Goal: Task Accomplishment & Management: Manage account settings

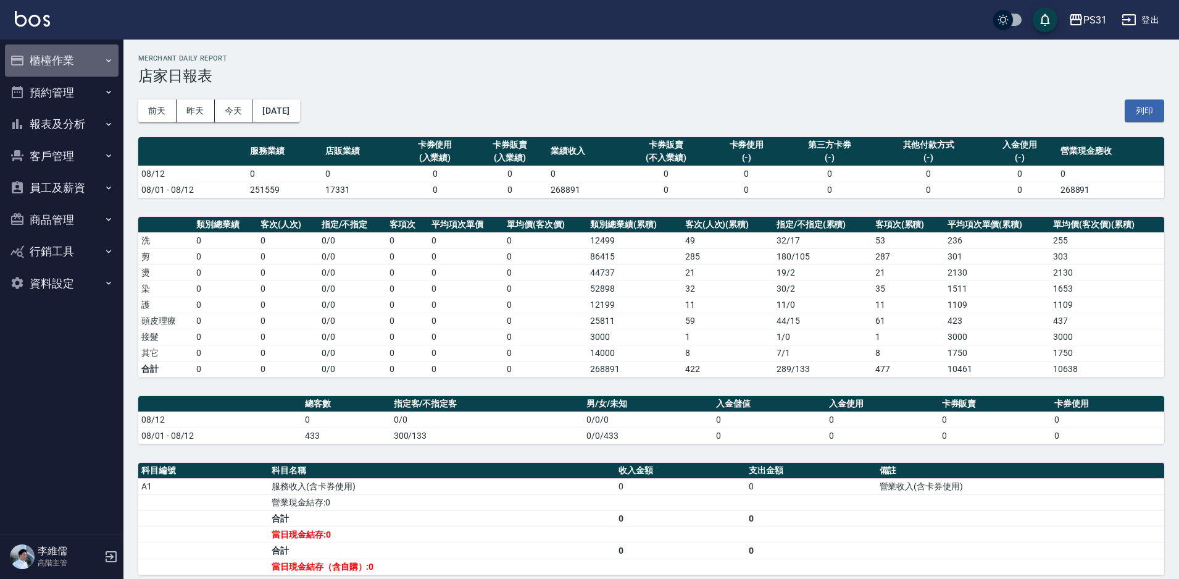
click at [52, 52] on button "櫃檯作業" at bounding box center [62, 60] width 114 height 32
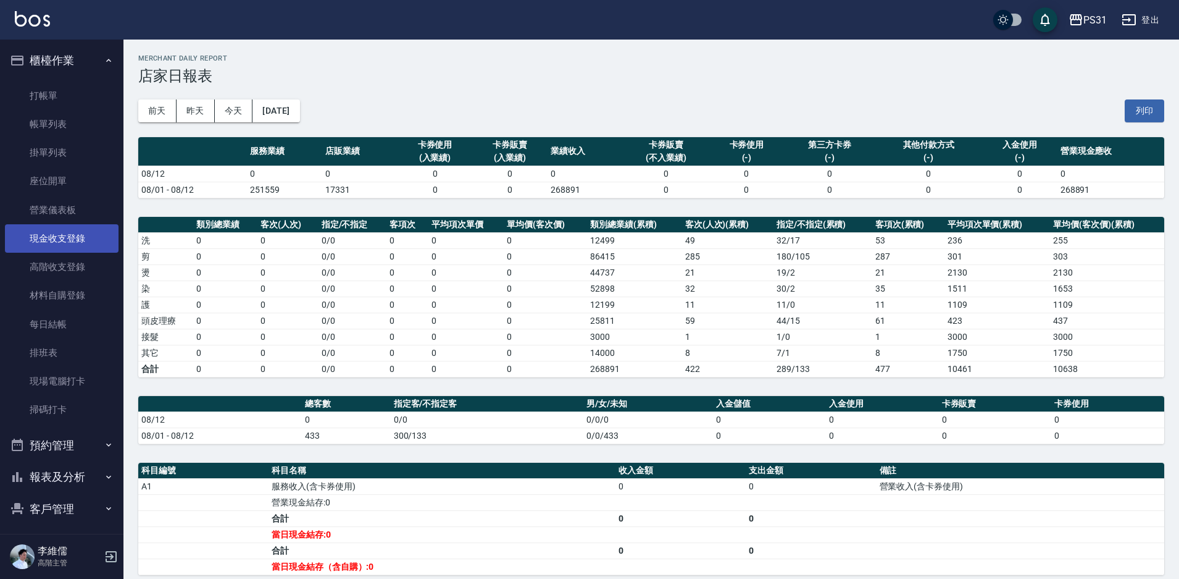
click at [81, 233] on link "現金收支登錄" at bounding box center [62, 238] width 114 height 28
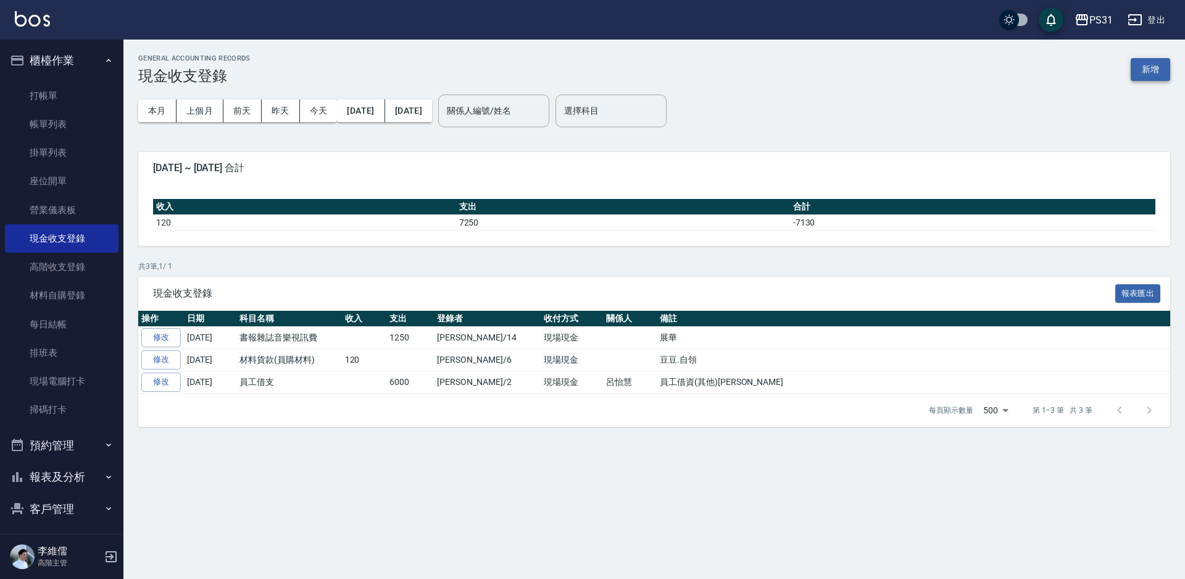
click at [1152, 67] on button "新增" at bounding box center [1151, 69] width 40 height 23
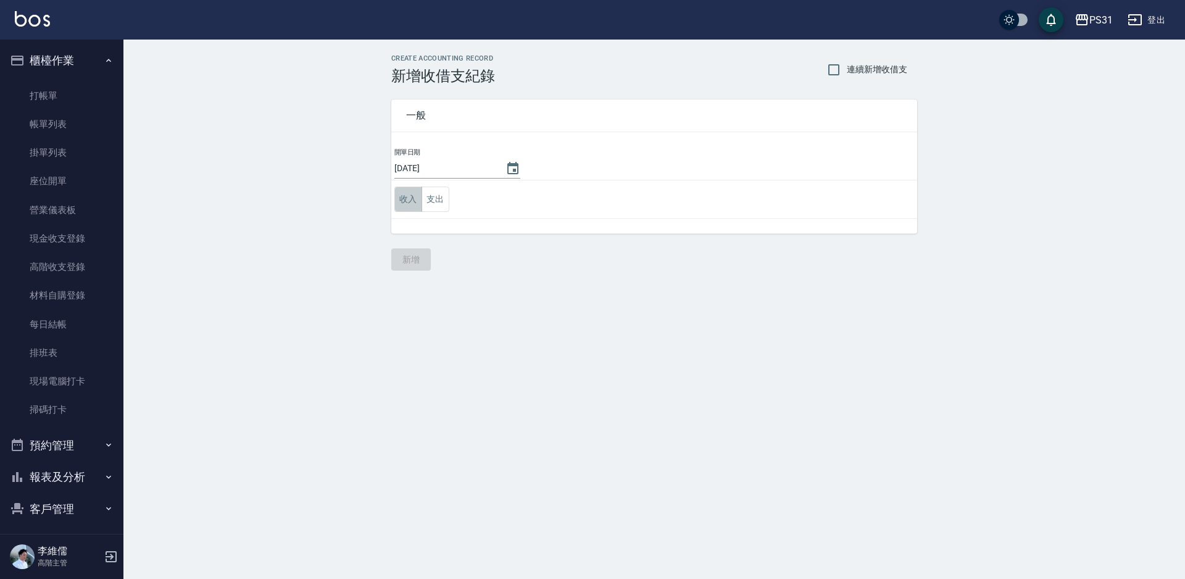
click at [405, 201] on button "收入" at bounding box center [409, 198] width 28 height 25
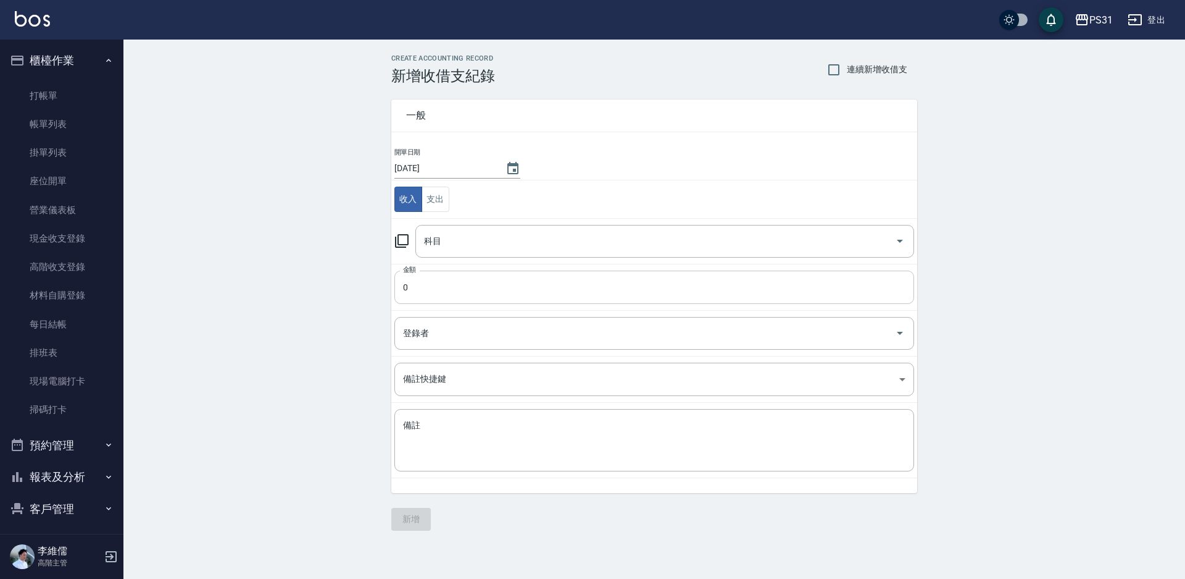
click at [471, 285] on input "0" at bounding box center [655, 286] width 520 height 33
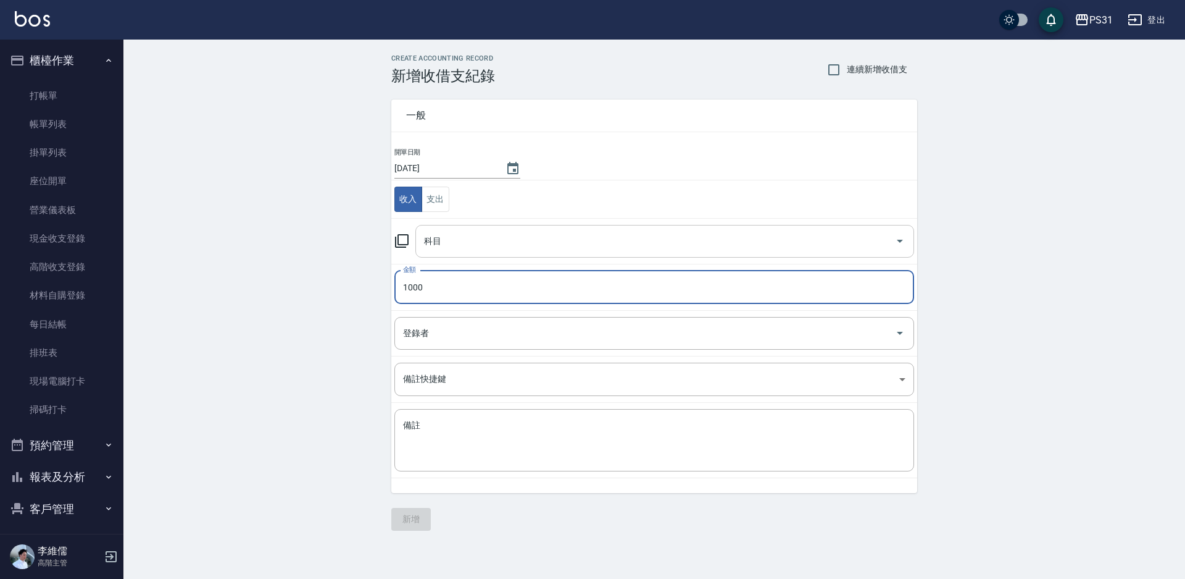
type input "1000"
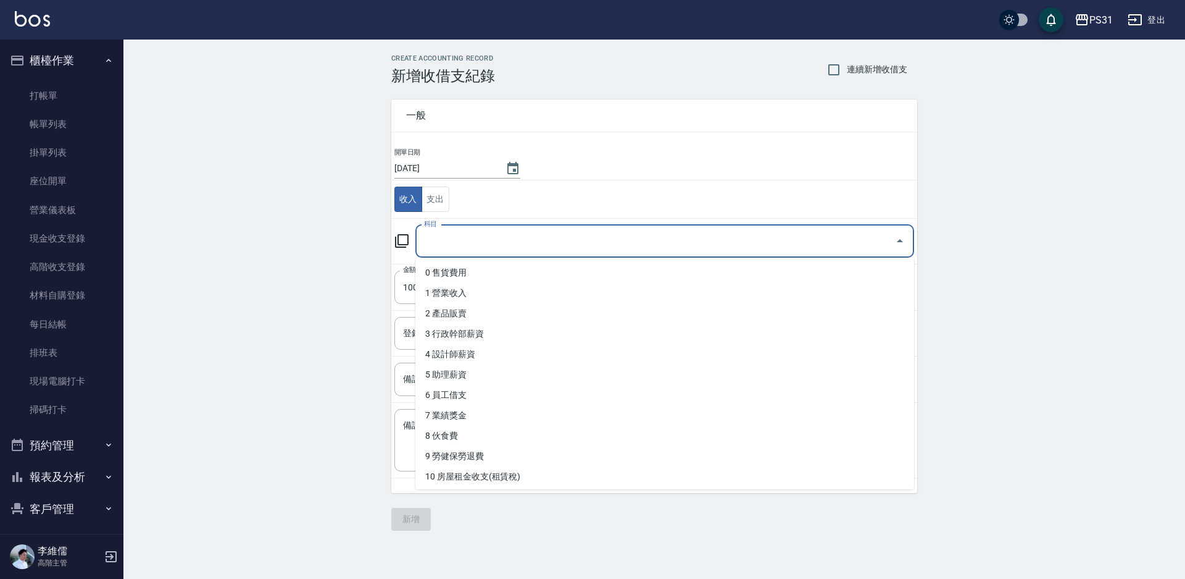
click at [564, 241] on input "科目" at bounding box center [655, 241] width 469 height 22
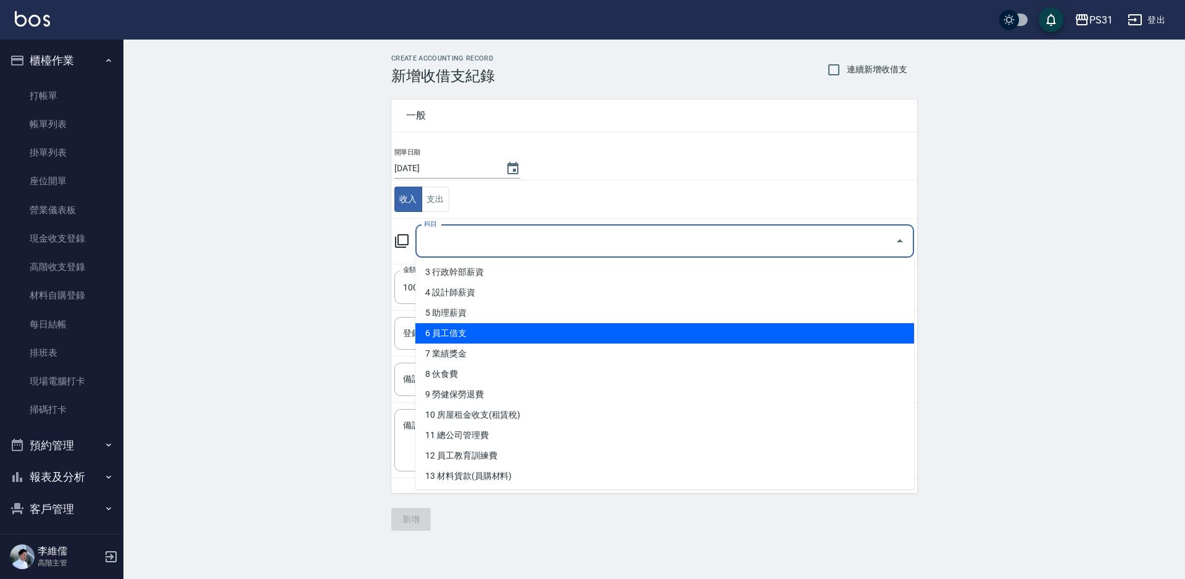
scroll to position [123, 0]
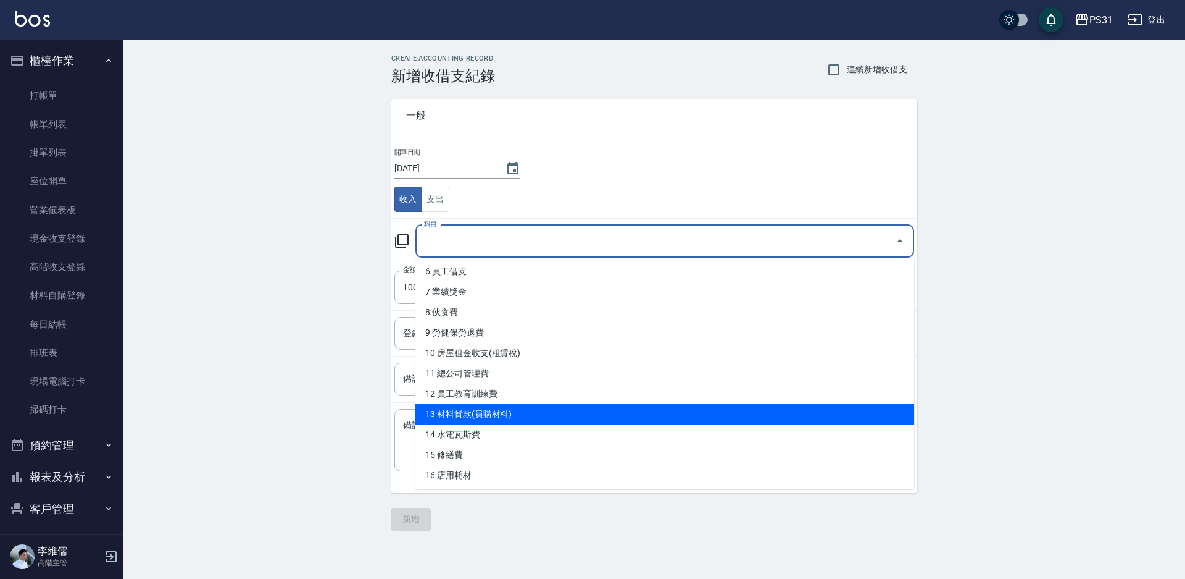
click at [538, 414] on li "13 材料貨款(員購材料)" at bounding box center [665, 414] width 499 height 20
type input "13 材料貨款(員購材料)"
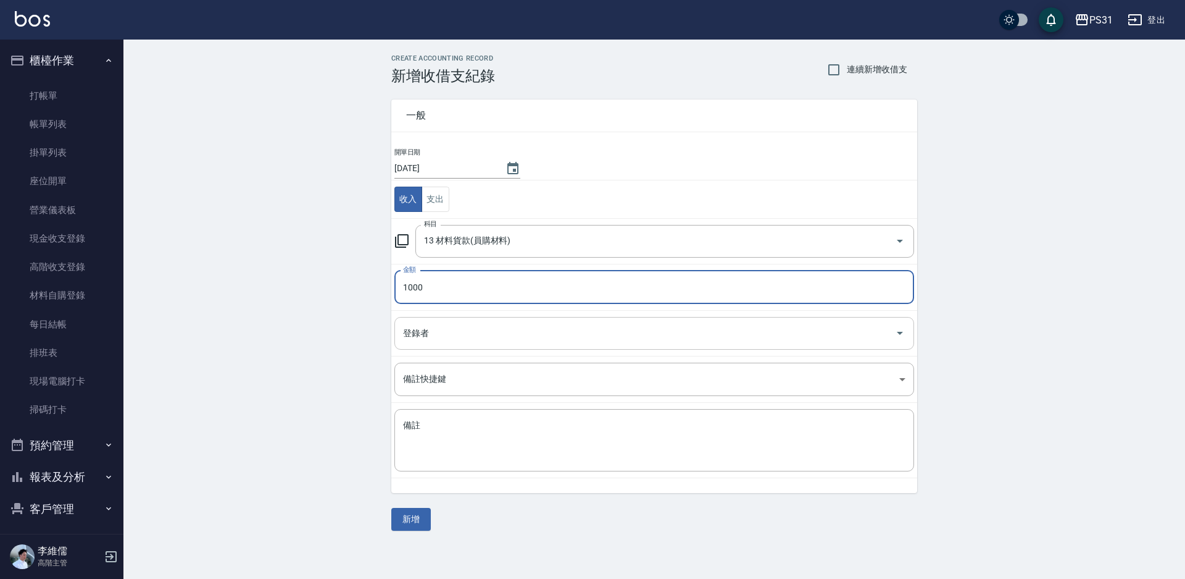
click at [487, 338] on input "登錄者" at bounding box center [645, 333] width 490 height 22
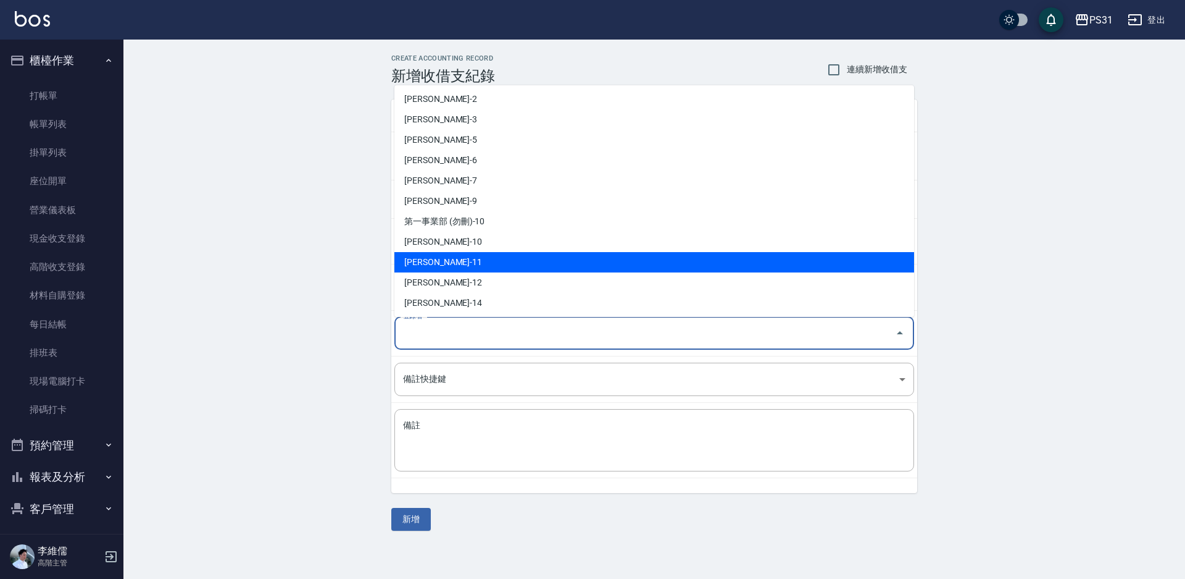
scroll to position [0, 0]
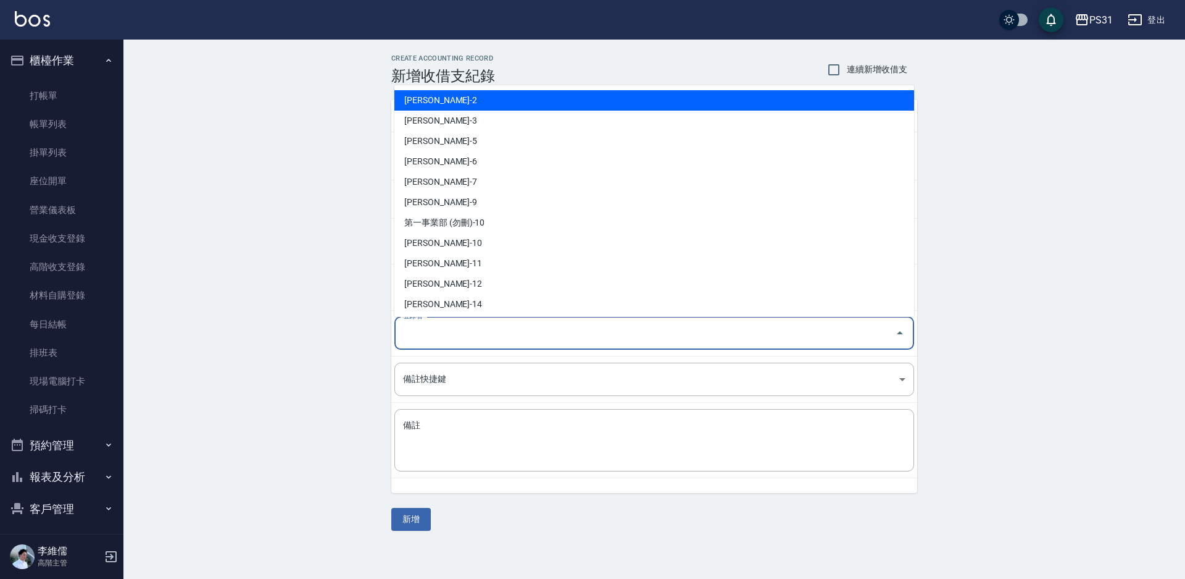
click at [496, 106] on li "呂怡慧-2" at bounding box center [655, 100] width 520 height 20
type input "呂怡慧-2"
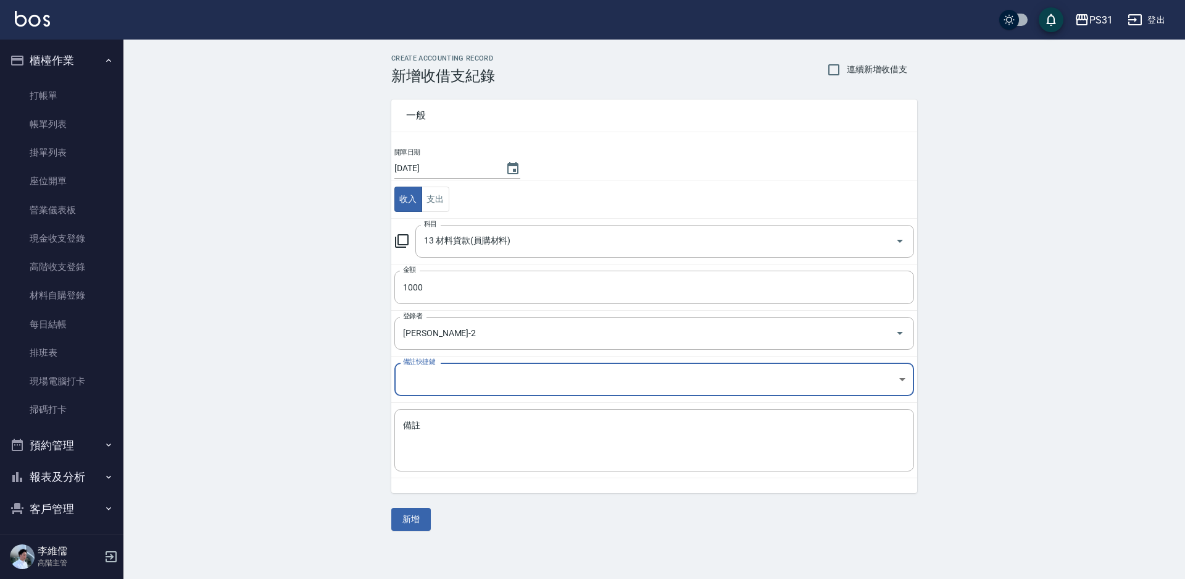
click at [510, 383] on body "PS31 登出 櫃檯作業 打帳單 帳單列表 掛單列表 座位開單 營業儀表板 現金收支登錄 高階收支登錄 材料自購登錄 每日結帳 排班表 現場電腦打卡 掃碼打卡…" at bounding box center [592, 289] width 1185 height 579
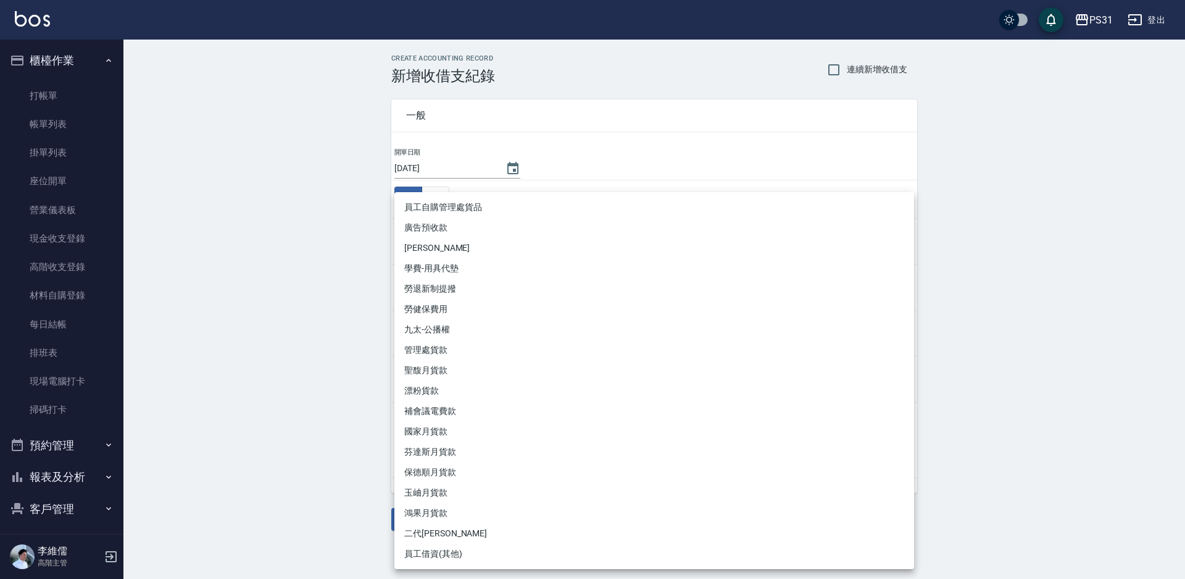
click at [988, 286] on div at bounding box center [592, 289] width 1185 height 579
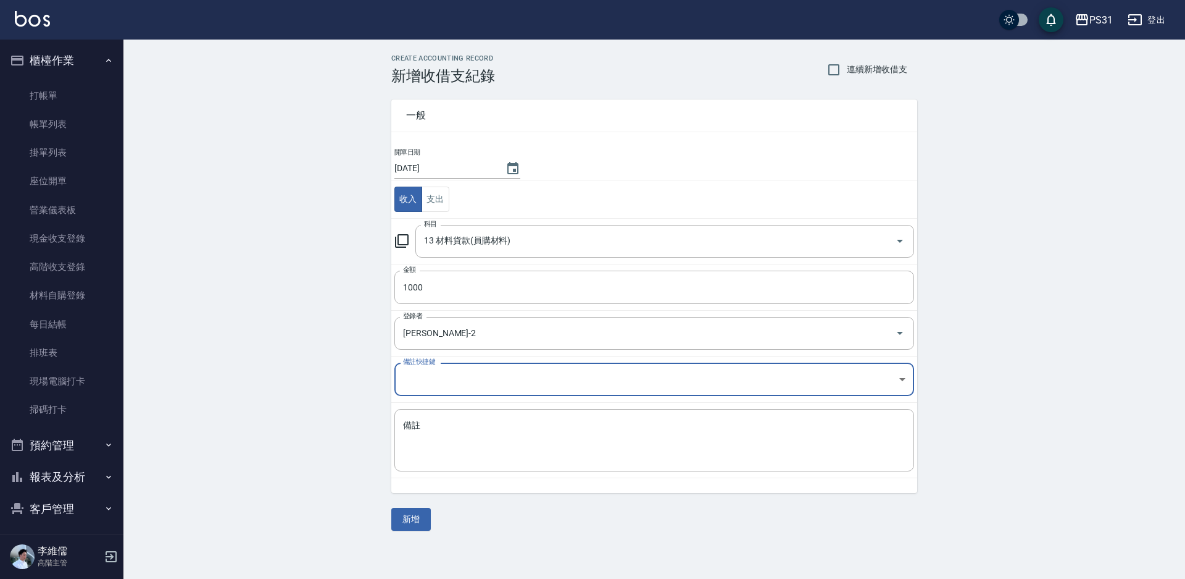
click at [897, 377] on body "PS31 登出 櫃檯作業 打帳單 帳單列表 掛單列表 座位開單 營業儀表板 現金收支登錄 高階收支登錄 材料自購登錄 每日結帳 排班表 現場電腦打卡 掃碼打卡…" at bounding box center [592, 289] width 1185 height 579
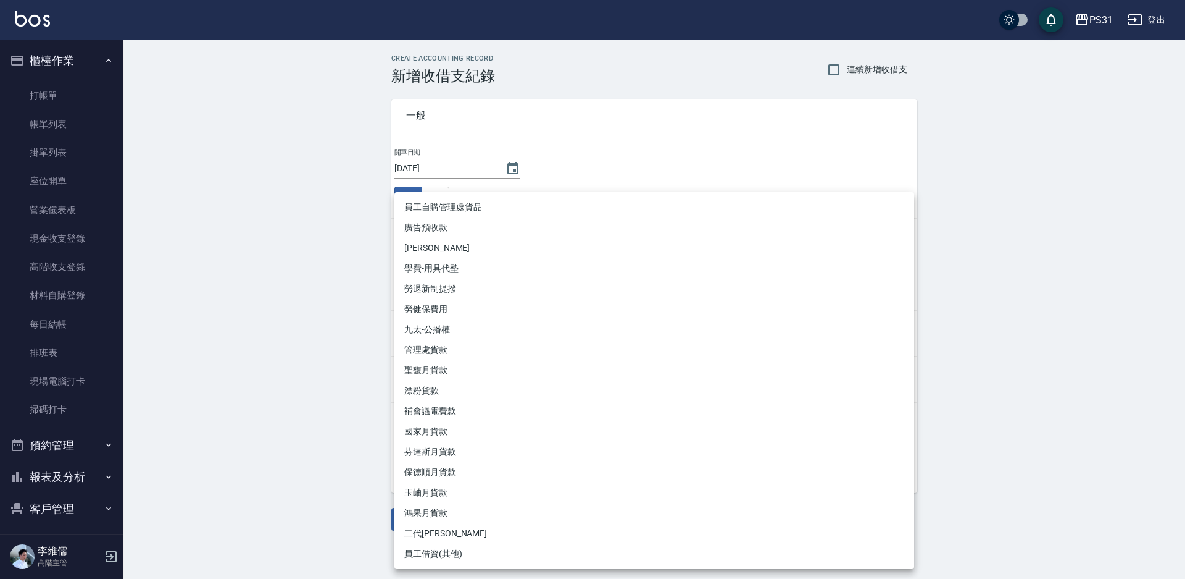
click at [977, 312] on div at bounding box center [592, 289] width 1185 height 579
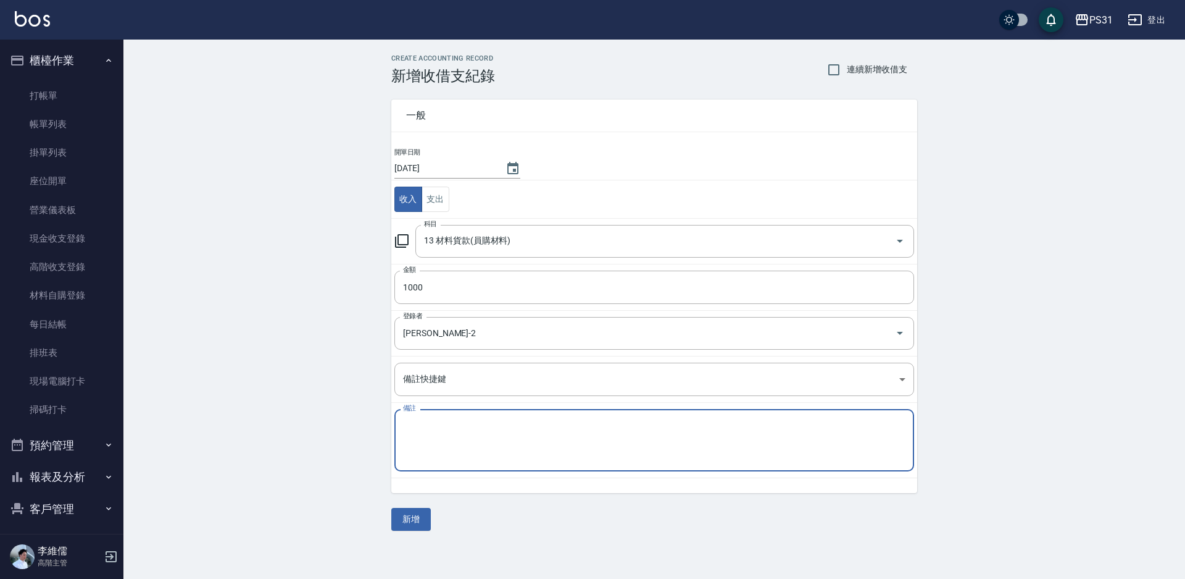
click at [617, 438] on textarea "備註" at bounding box center [654, 440] width 503 height 42
type textarea "12號自購產品"
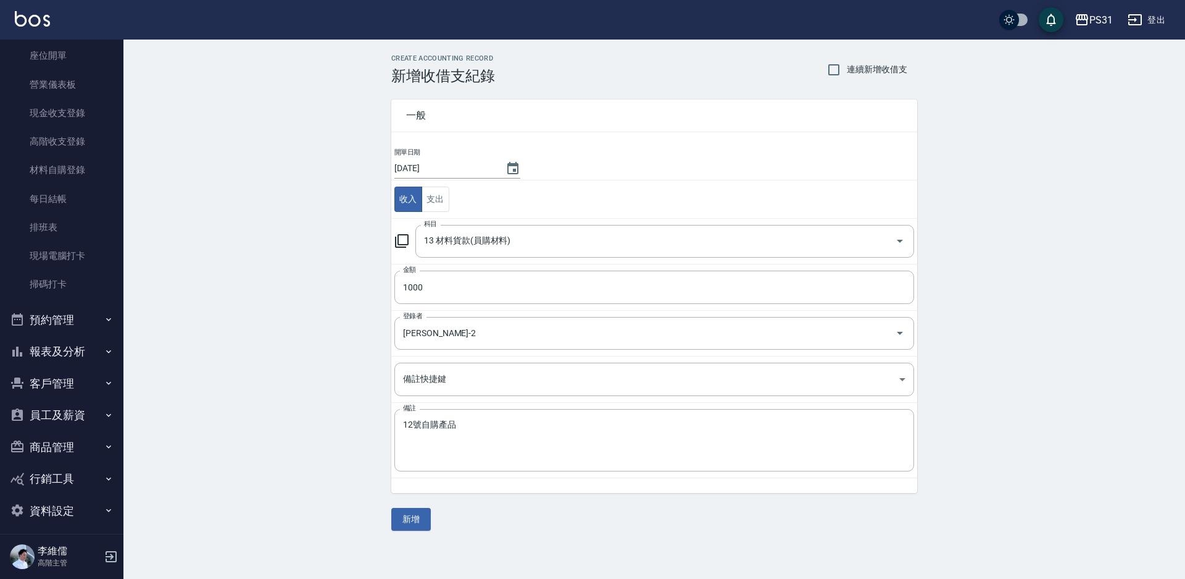
scroll to position [133, 0]
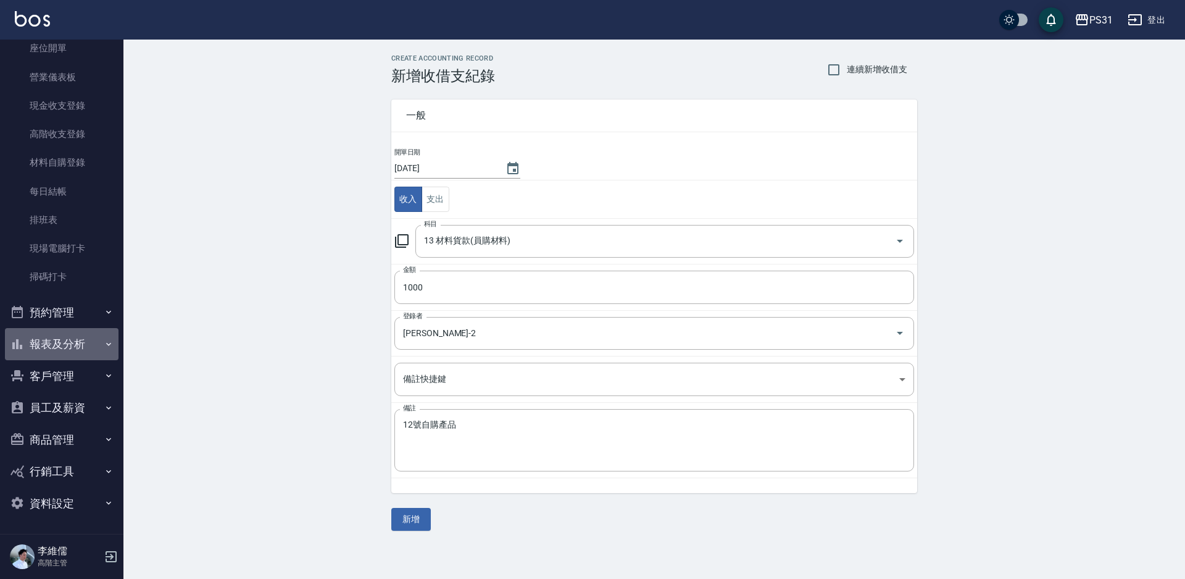
click at [67, 339] on button "報表及分析" at bounding box center [62, 344] width 114 height 32
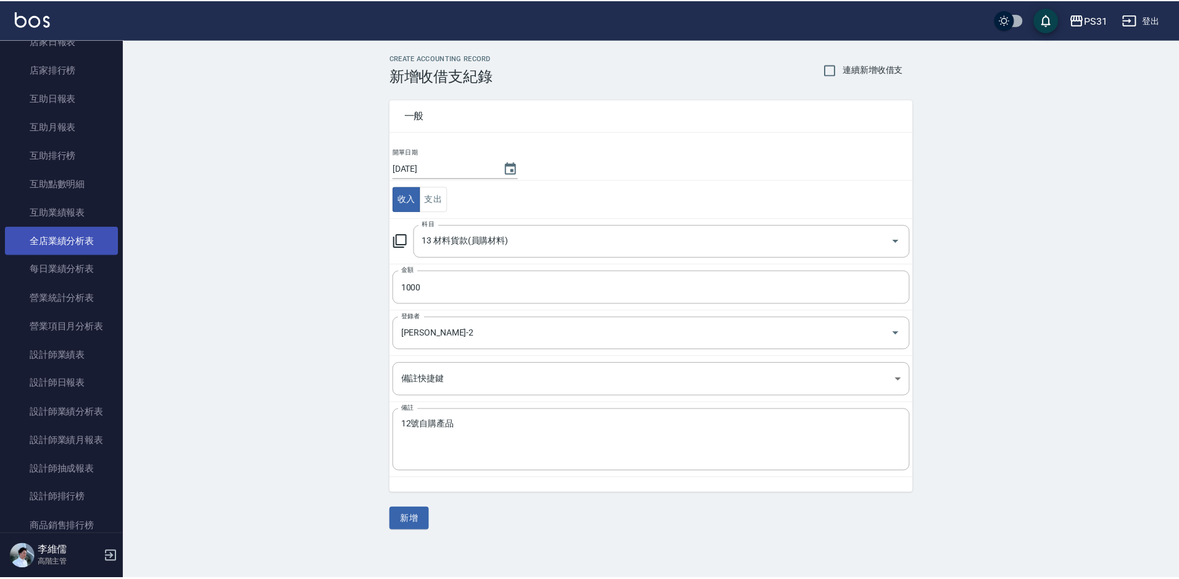
scroll to position [565, 0]
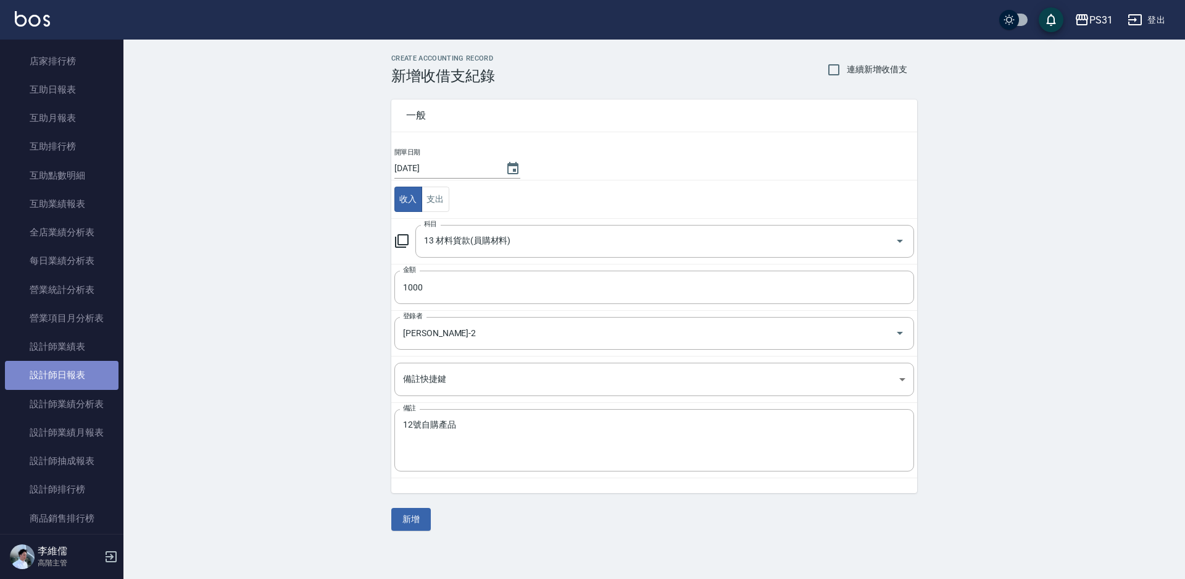
click at [63, 375] on link "設計師日報表" at bounding box center [62, 375] width 114 height 28
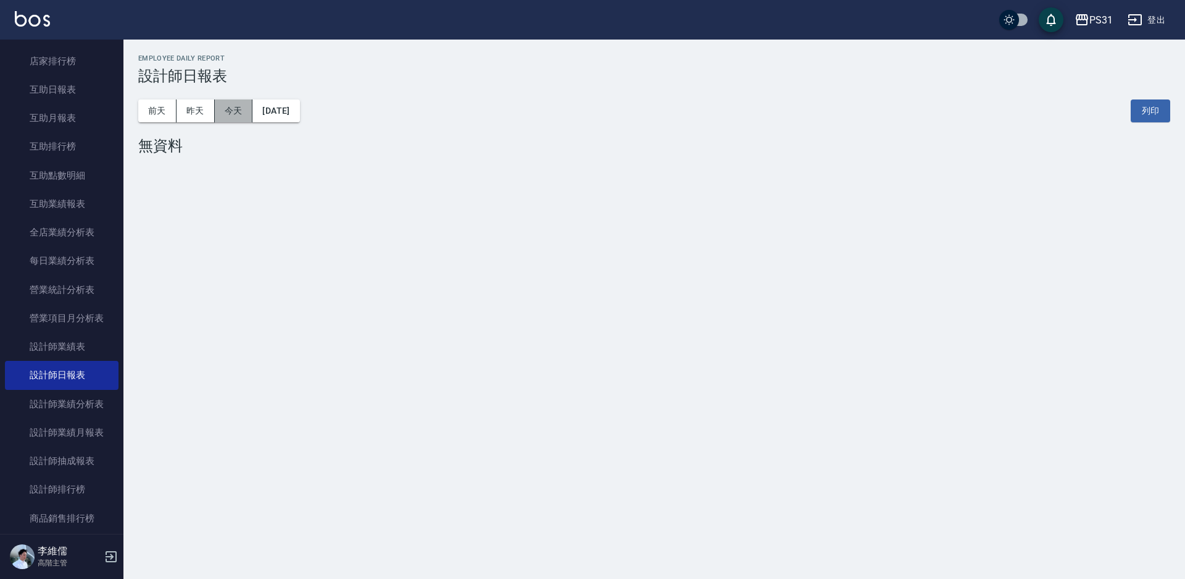
click at [228, 111] on button "今天" at bounding box center [234, 110] width 38 height 23
click at [204, 112] on button "昨天" at bounding box center [196, 110] width 38 height 23
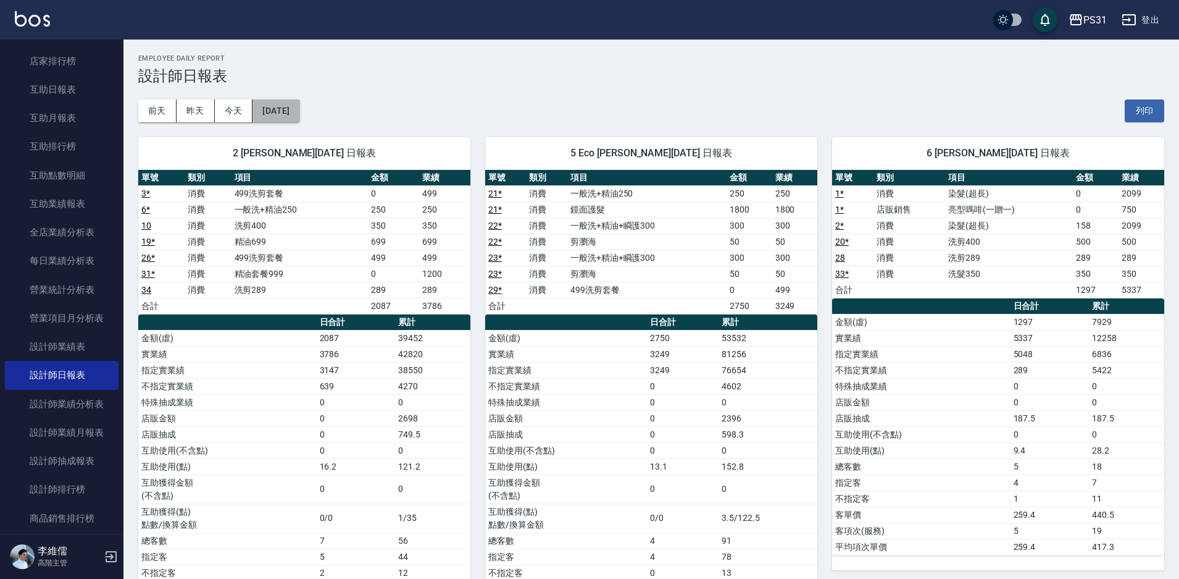
click at [299, 108] on button "[DATE]" at bounding box center [276, 110] width 47 height 23
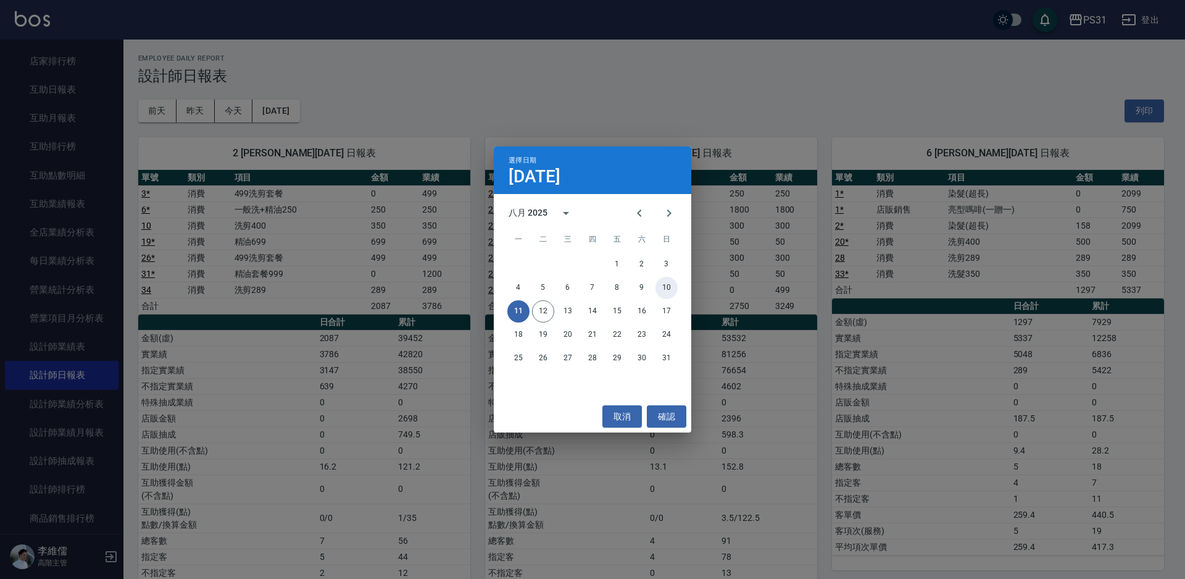
click at [668, 284] on button "10" at bounding box center [667, 288] width 22 height 22
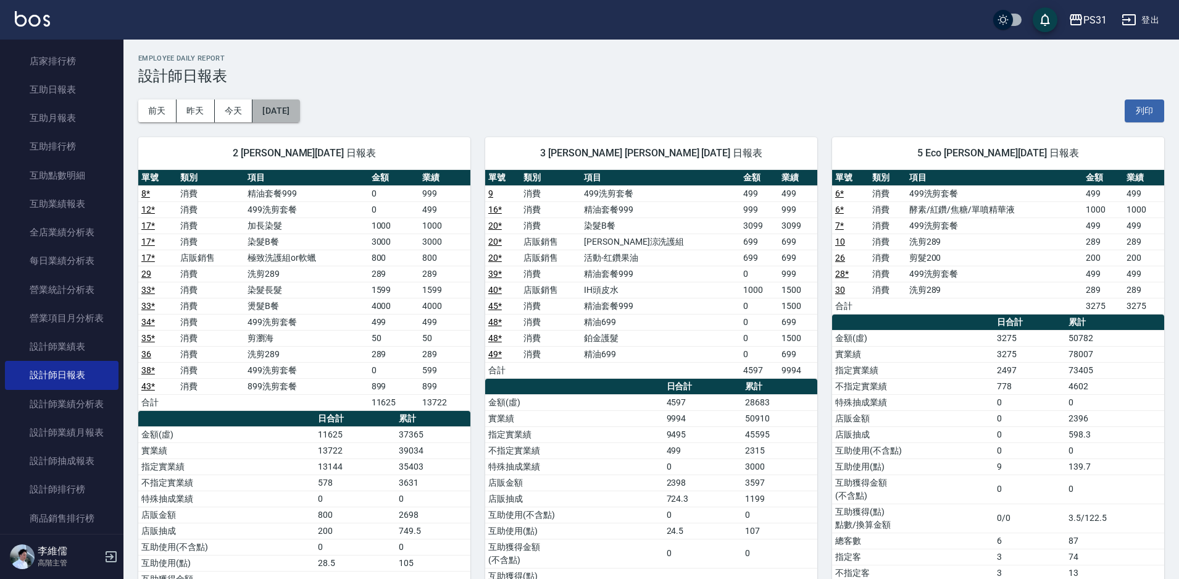
click at [290, 115] on button "2025/08/10" at bounding box center [276, 110] width 47 height 23
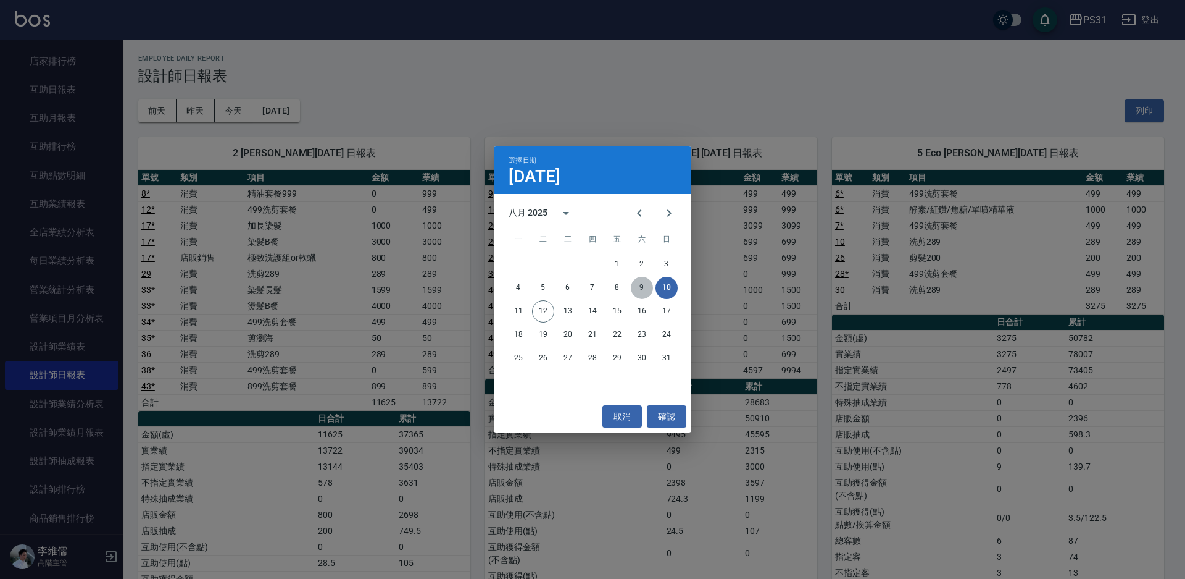
click at [642, 285] on button "9" at bounding box center [642, 288] width 22 height 22
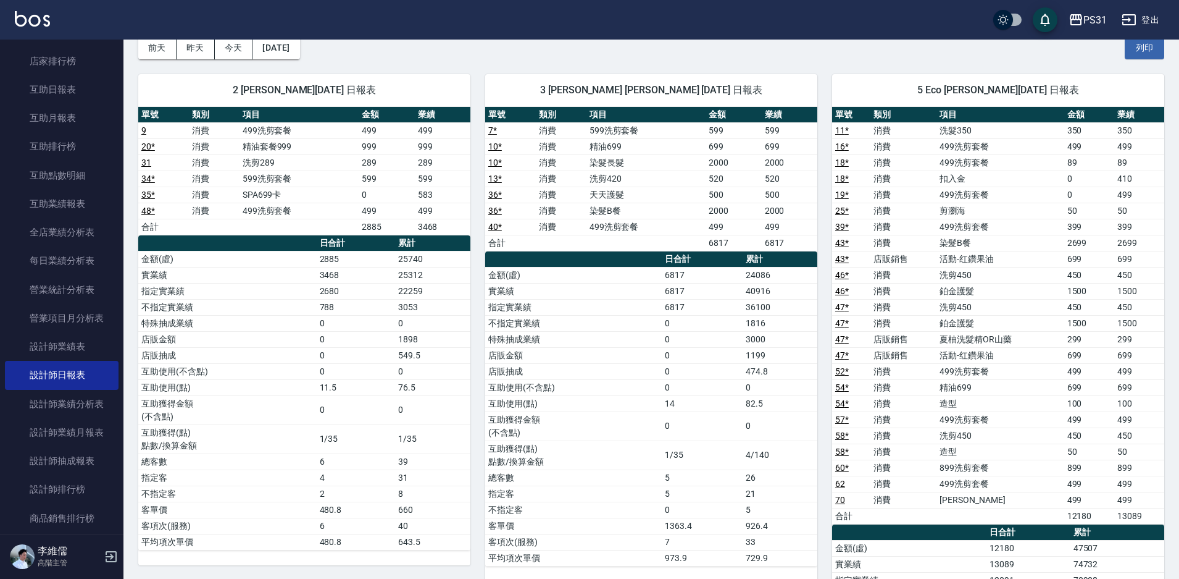
scroll to position [62, 0]
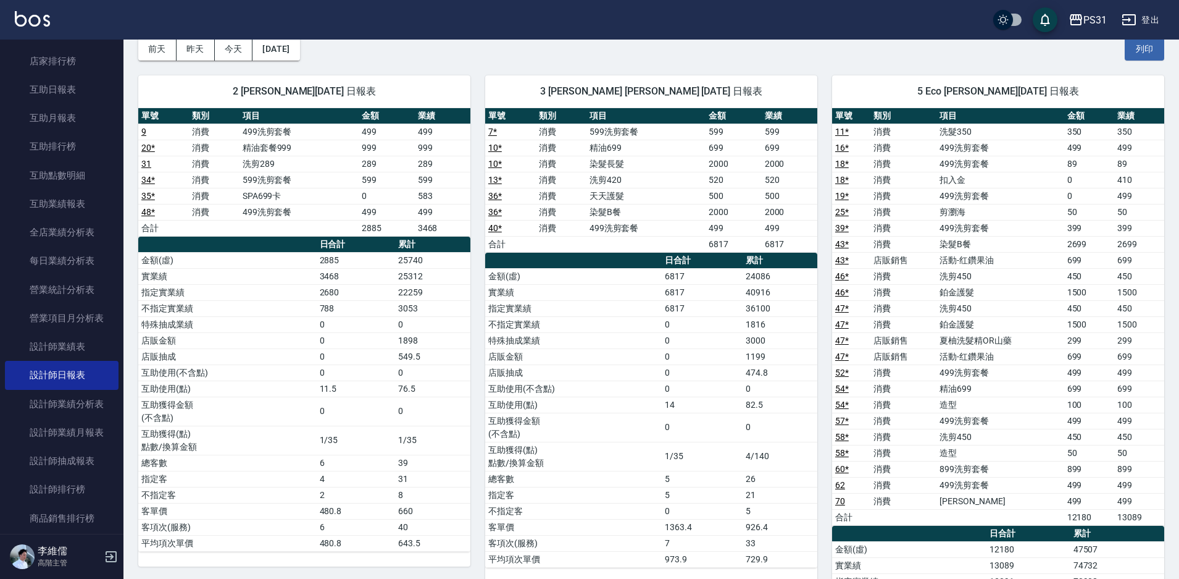
drag, startPoint x: 865, startPoint y: 322, endPoint x: 710, endPoint y: 69, distance: 296.8
click at [710, 69] on div "3 Angel 陳伶 08/09/2025 日報表 單號 類別 項目 金額 業績 7 * 消費 599洗剪套餐 599 599 10 * 消費 精油699 6…" at bounding box center [643, 458] width 347 height 795
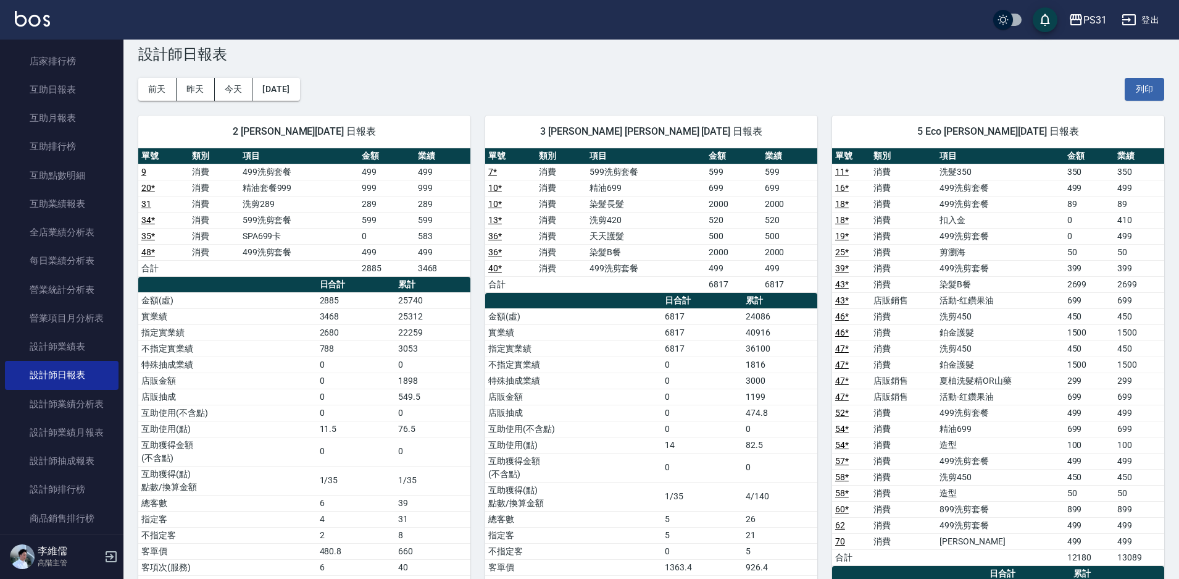
scroll to position [0, 0]
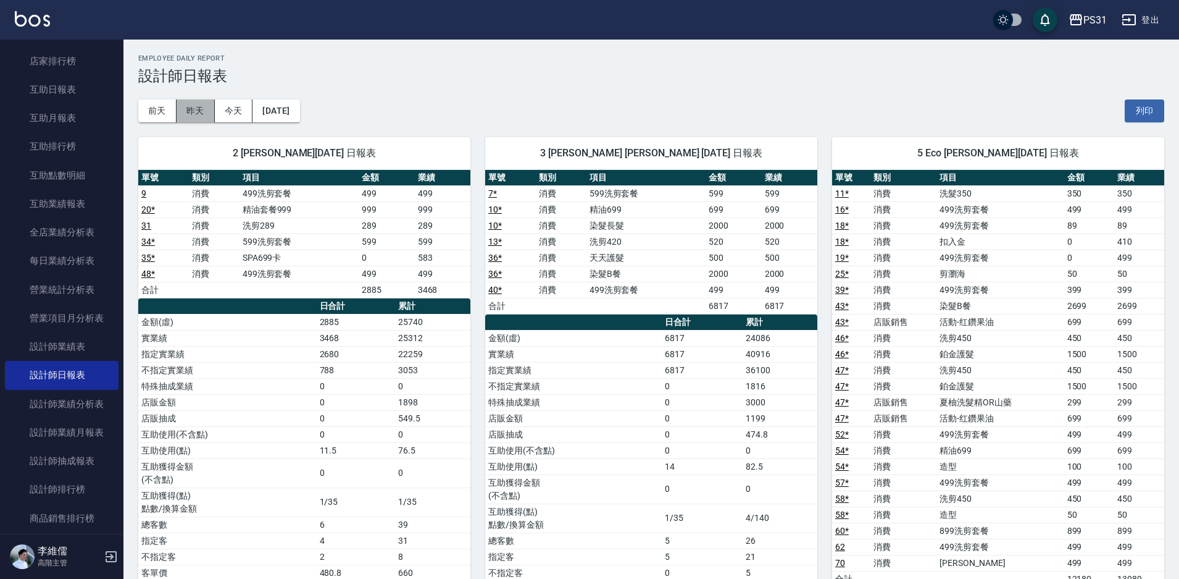
click at [191, 108] on button "昨天" at bounding box center [196, 110] width 38 height 23
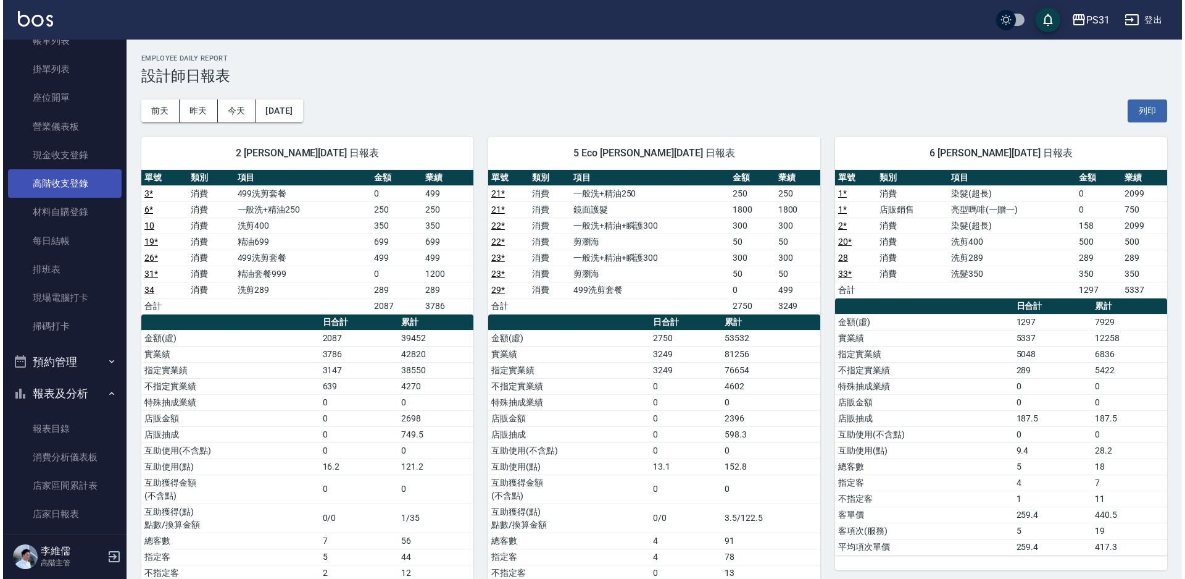
scroll to position [9, 0]
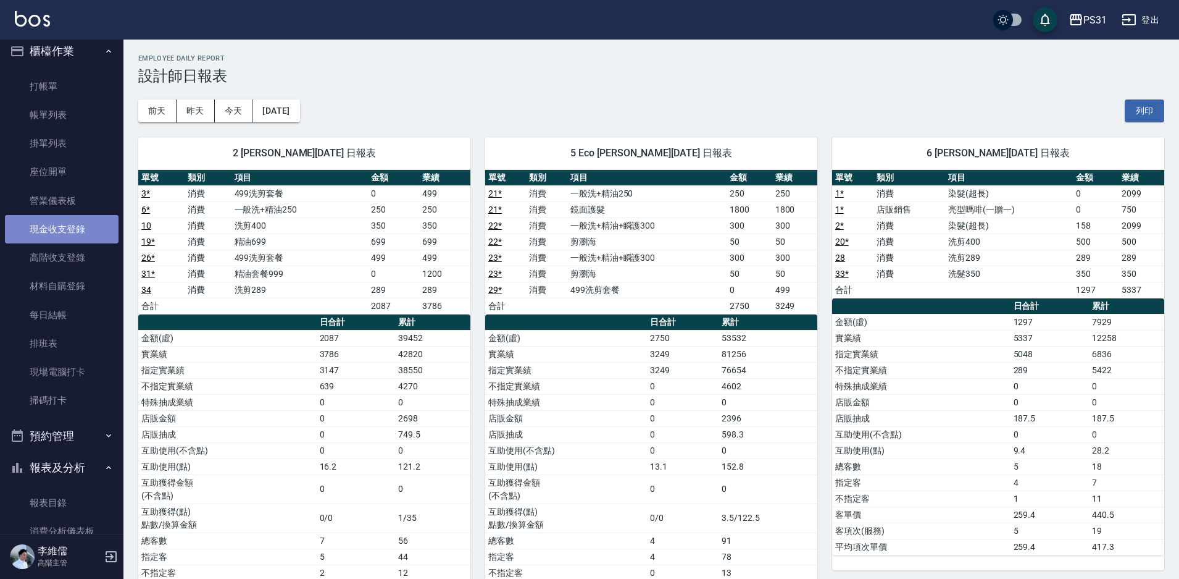
click at [94, 232] on link "現金收支登錄" at bounding box center [62, 229] width 114 height 28
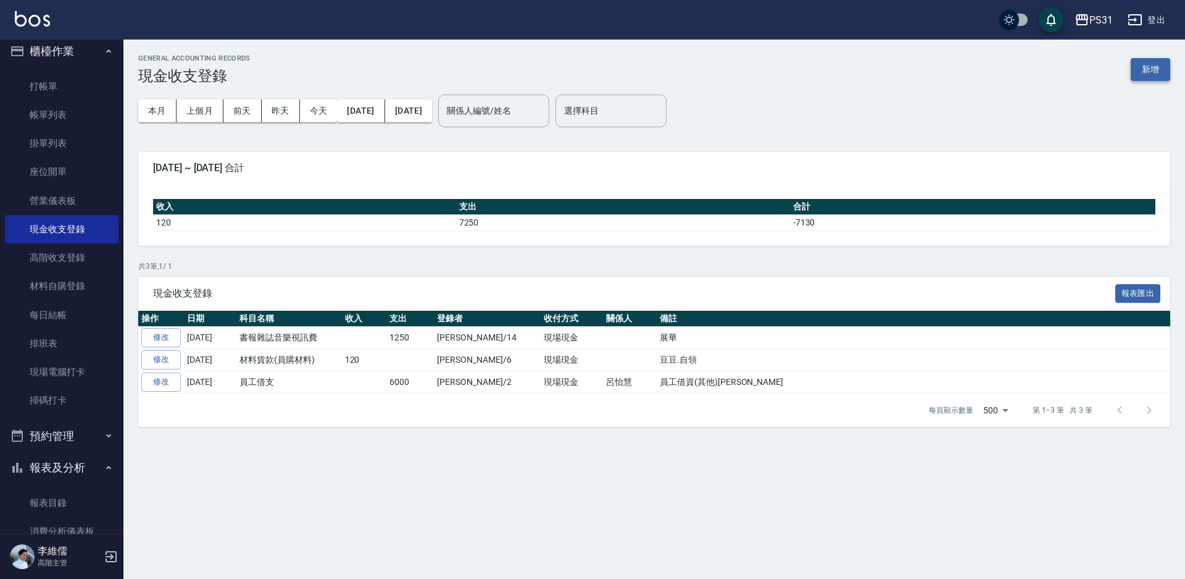
click at [1149, 64] on button "新增" at bounding box center [1151, 69] width 40 height 23
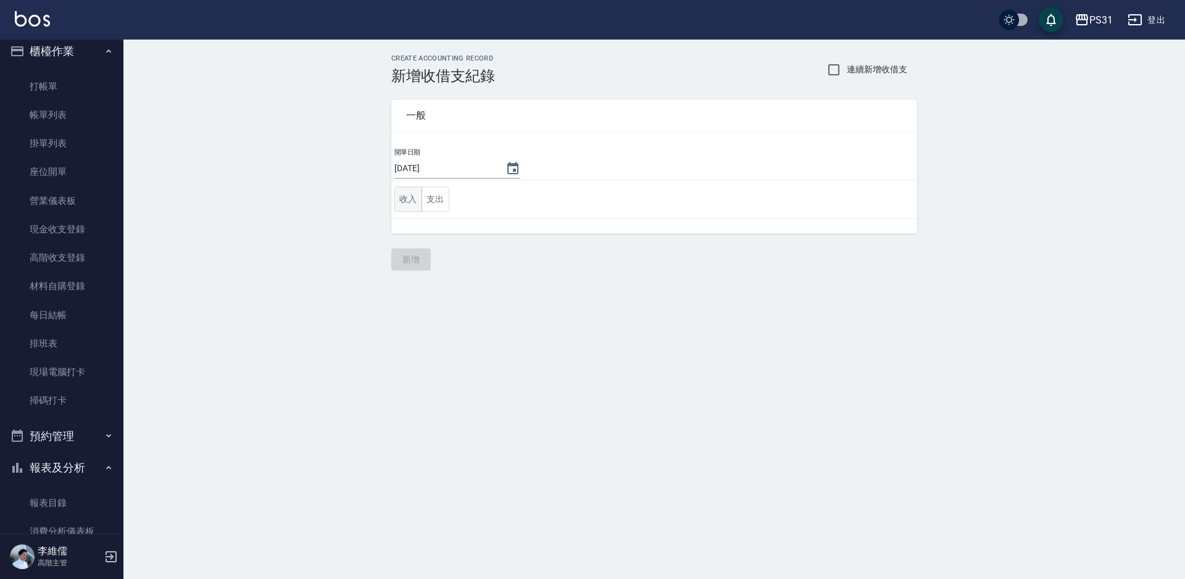
click at [406, 198] on button "收入" at bounding box center [409, 198] width 28 height 25
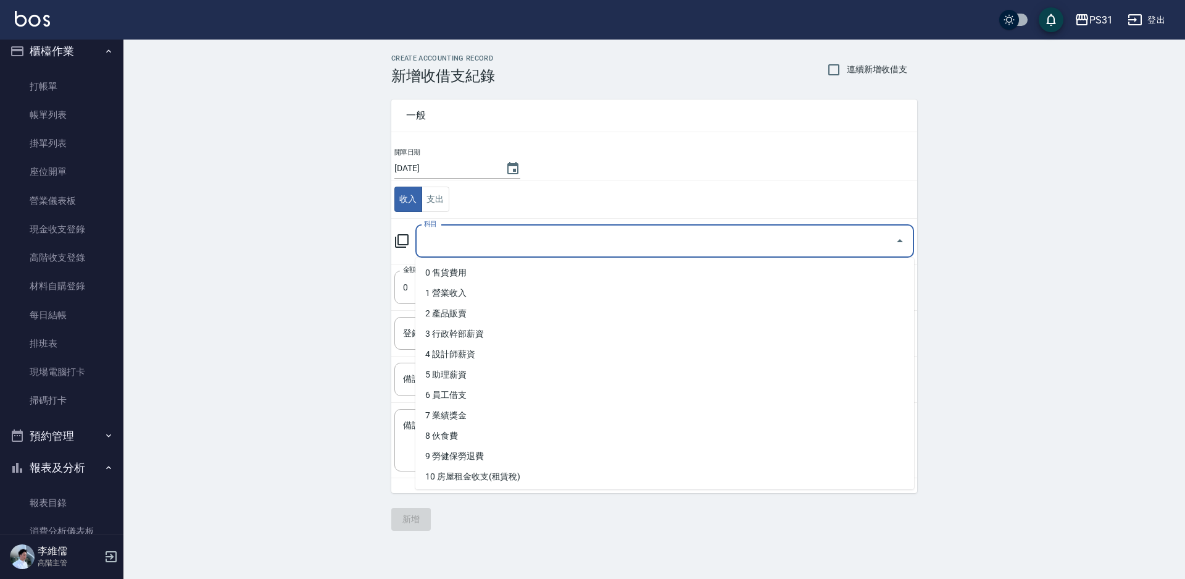
click at [442, 238] on input "科目" at bounding box center [655, 241] width 469 height 22
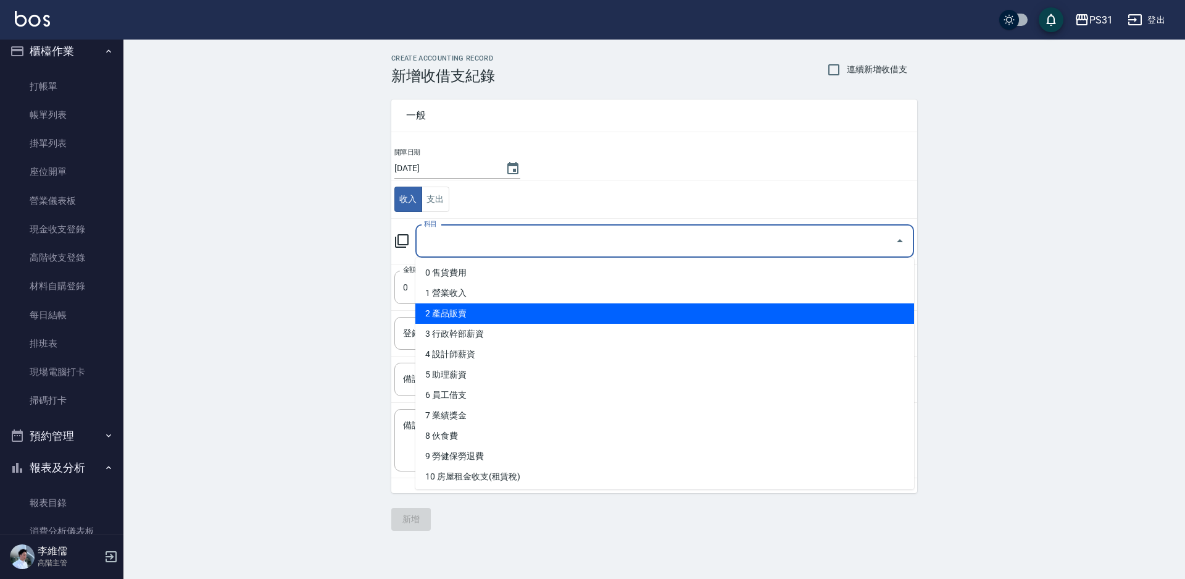
click at [553, 319] on li "2 產品販賣" at bounding box center [665, 313] width 499 height 20
type input "2 產品販賣"
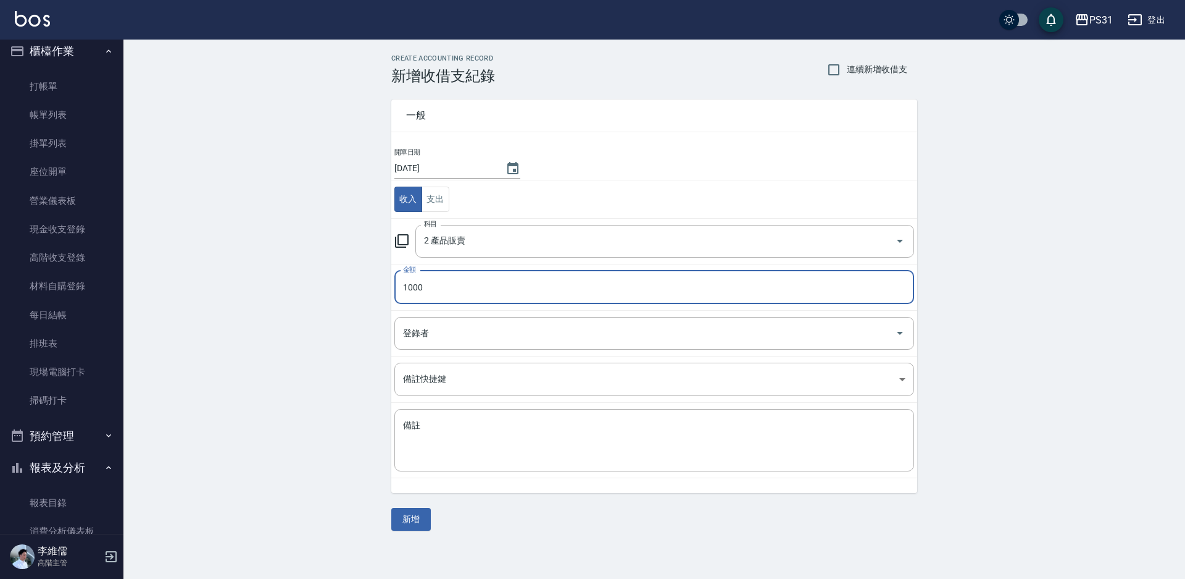
type input "1000"
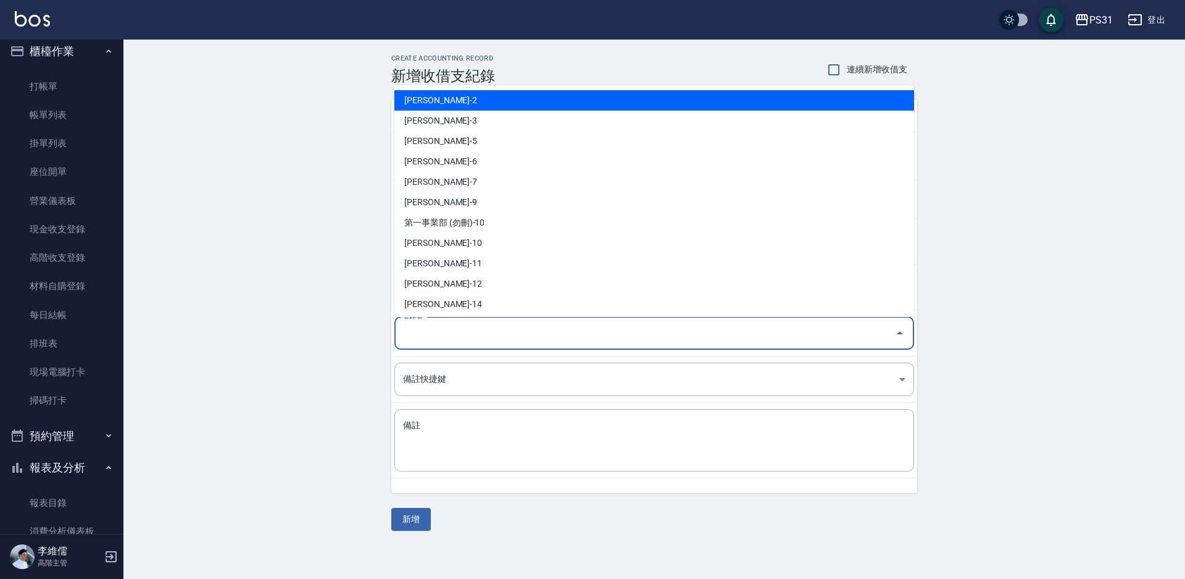
type input "呂怡慧-2"
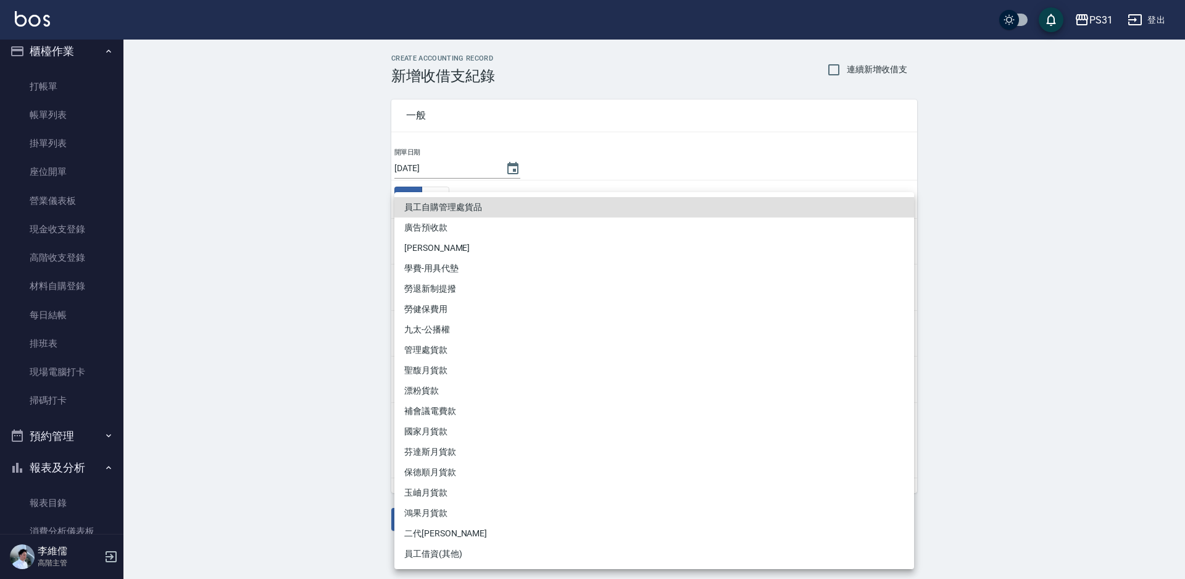
type textarea "員工自購管理處貨品"
type input "員工自購管理處貨品"
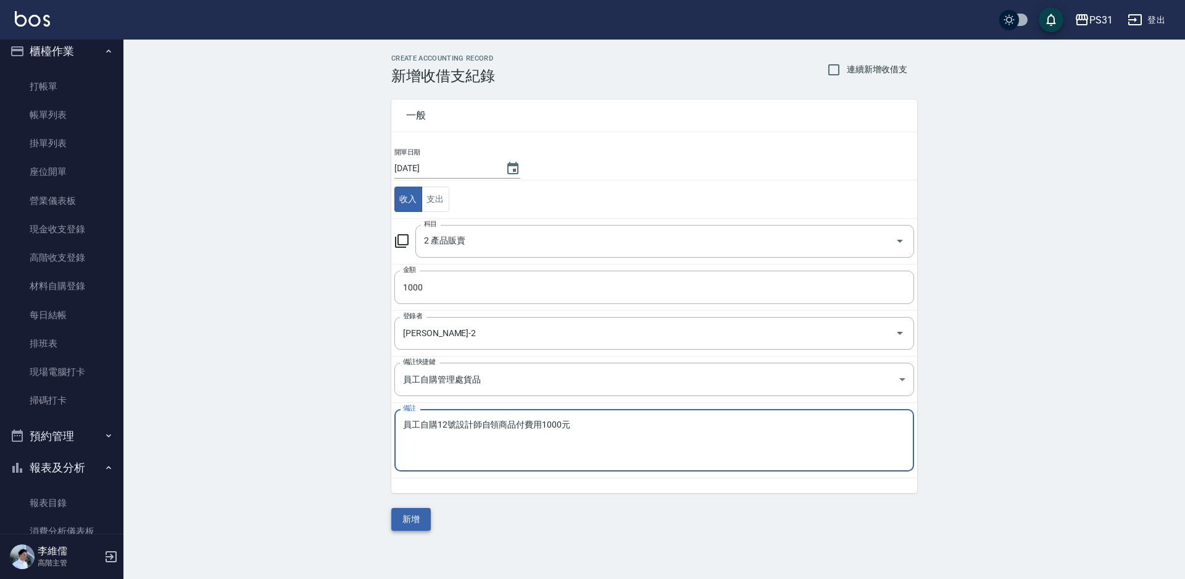
type textarea "員工自購12號設計師自領商品付費用1000元"
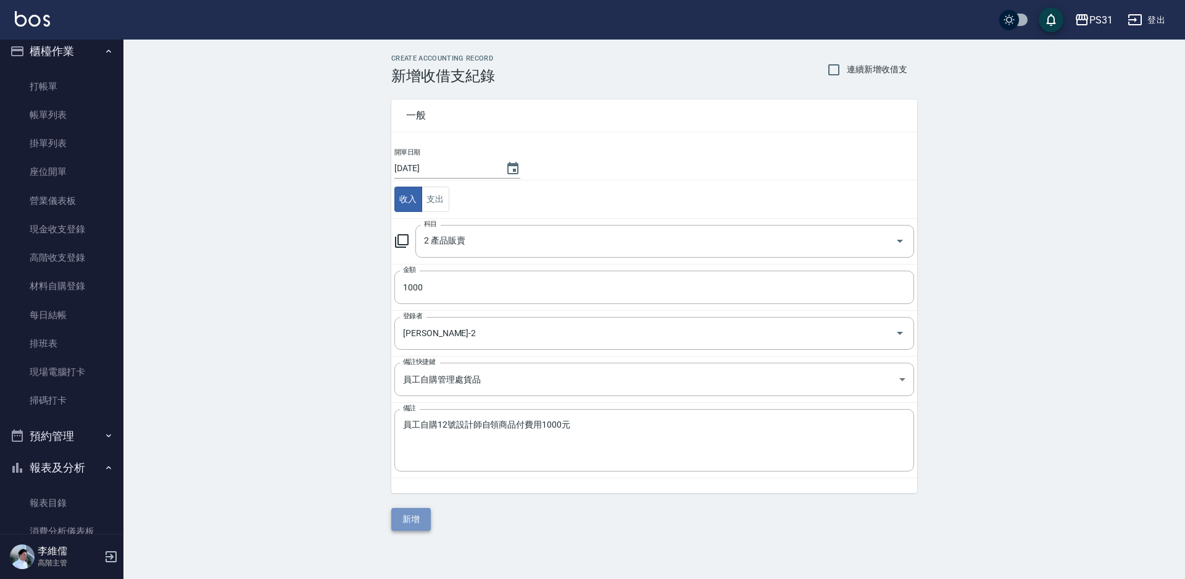
click at [408, 509] on button "新增" at bounding box center [411, 519] width 40 height 23
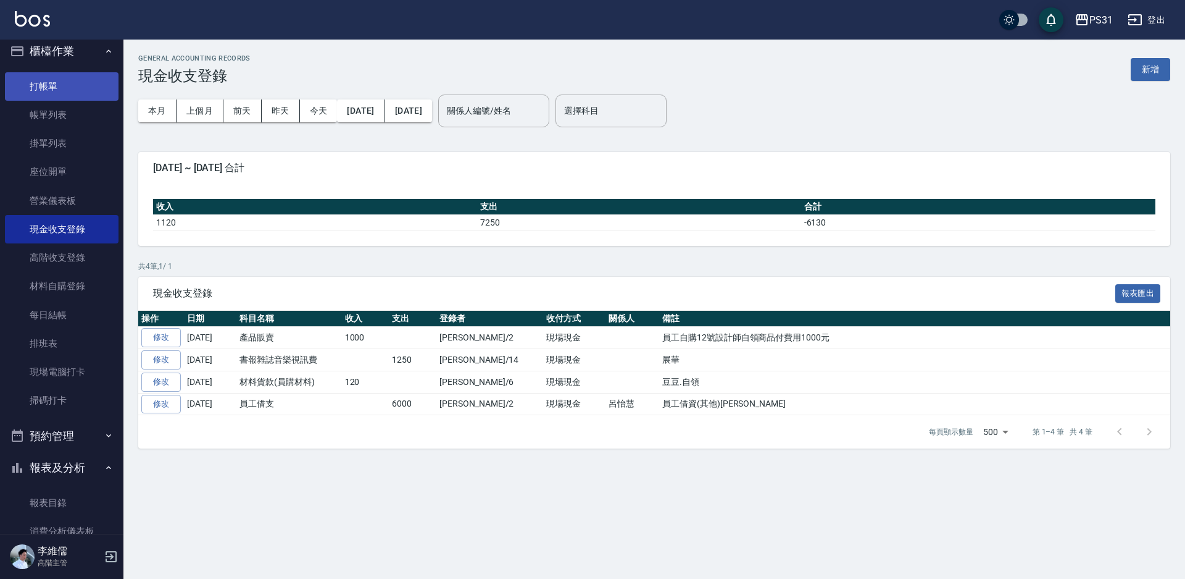
click at [54, 86] on link "打帳單" at bounding box center [62, 86] width 114 height 28
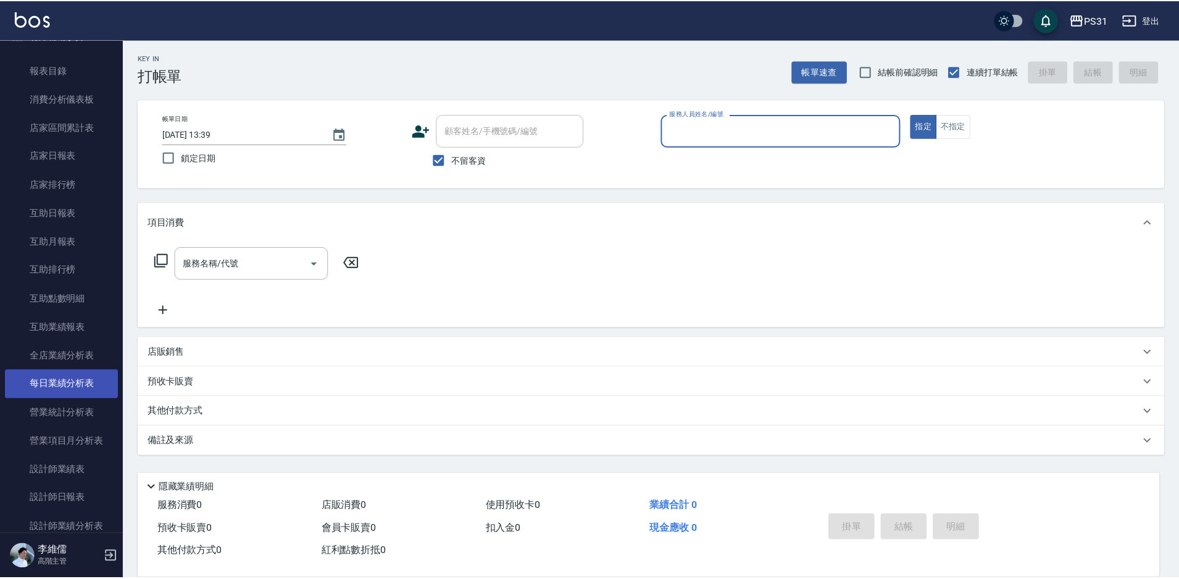
scroll to position [565, 0]
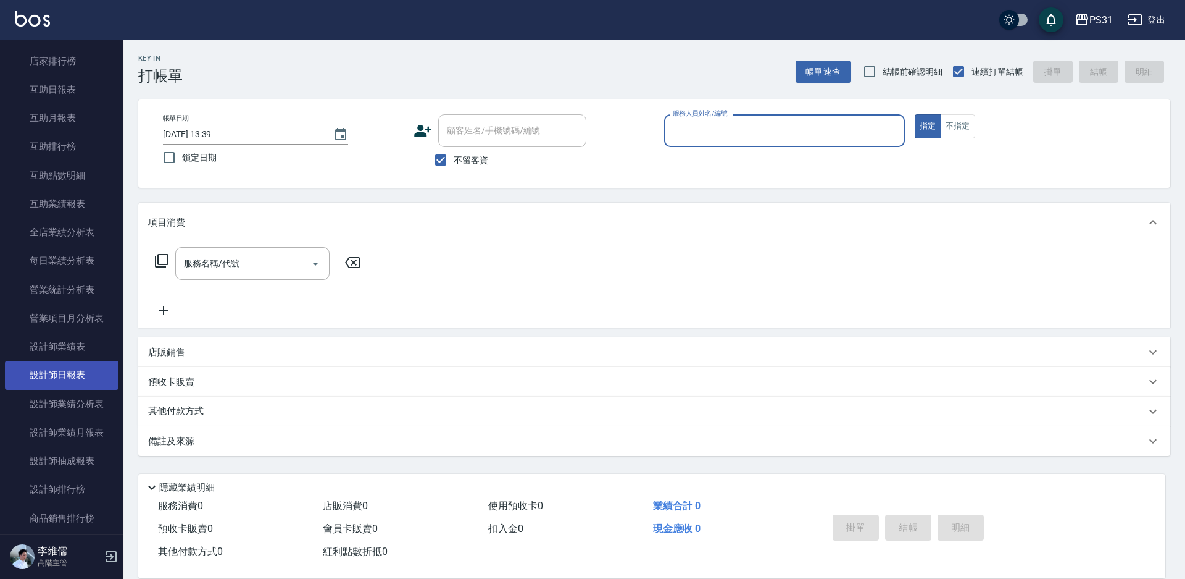
click at [64, 379] on link "設計師日報表" at bounding box center [62, 375] width 114 height 28
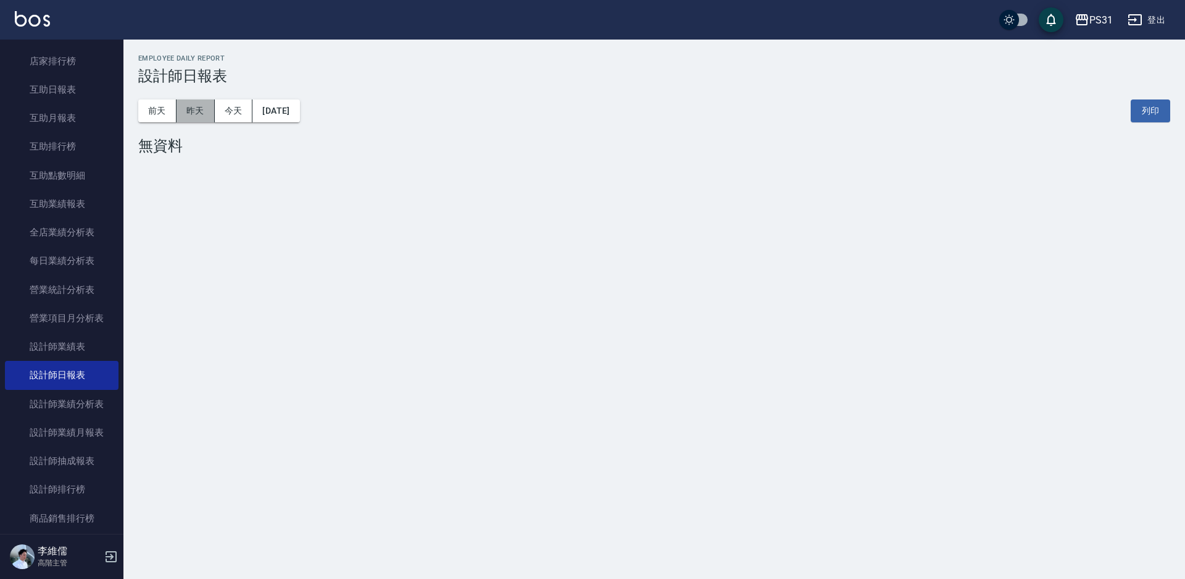
click at [199, 107] on button "昨天" at bounding box center [196, 110] width 38 height 23
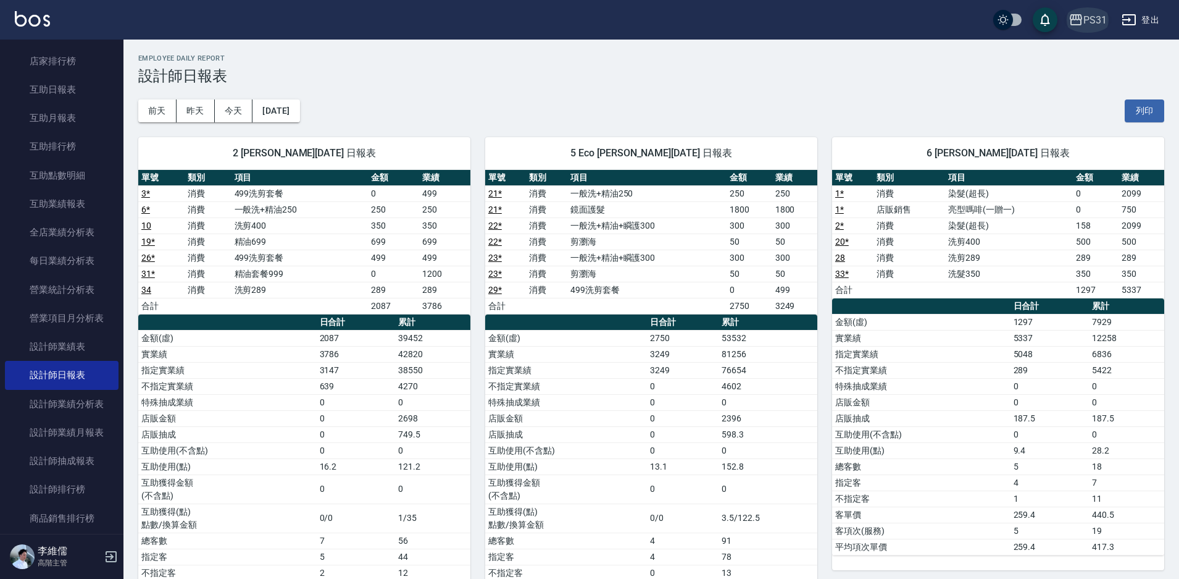
click at [1092, 23] on div "PS31" at bounding box center [1095, 19] width 23 height 15
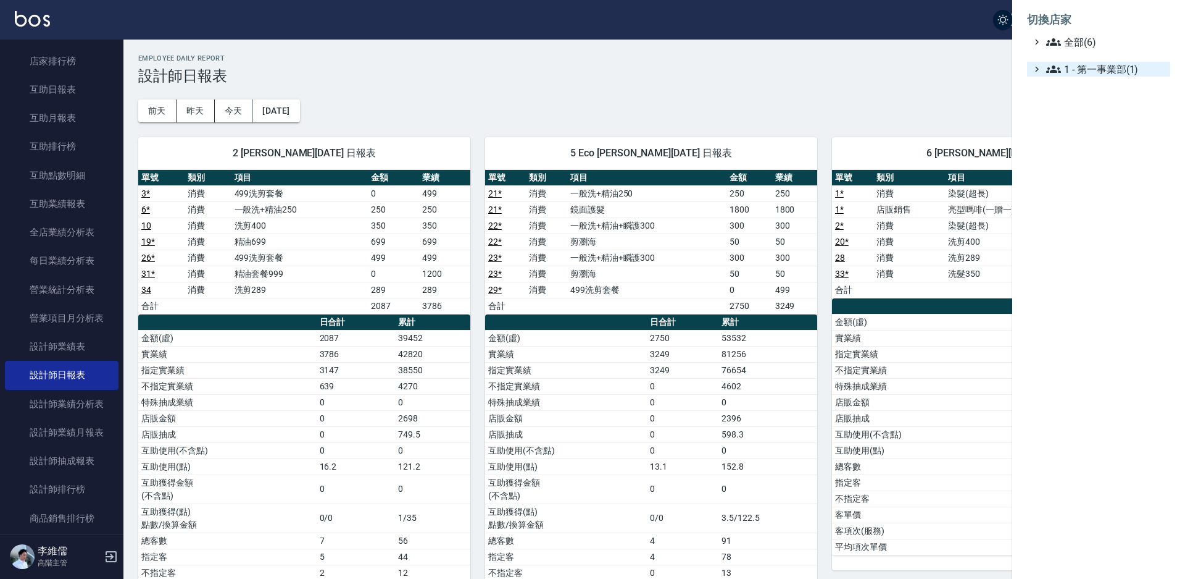
click at [1065, 70] on span "1 - 第一事業部(1)" at bounding box center [1106, 69] width 119 height 15
click at [1074, 82] on span "1.04 - 陳敬羽(6)" at bounding box center [1112, 84] width 107 height 15
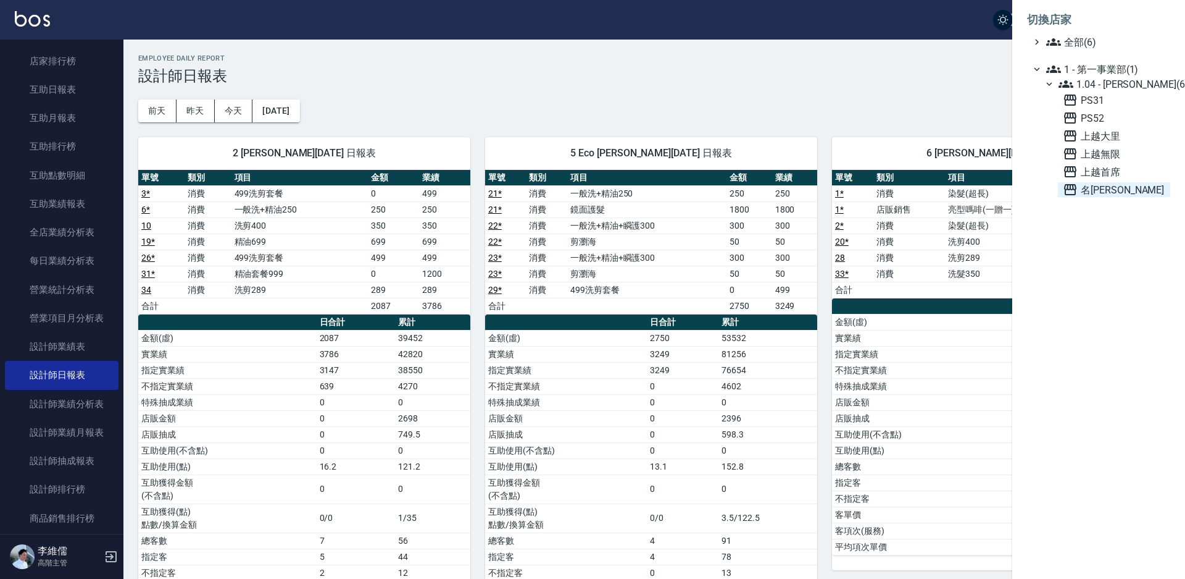
click at [1095, 191] on span "名留霧峰" at bounding box center [1114, 189] width 102 height 15
